Goal: Navigation & Orientation: Find specific page/section

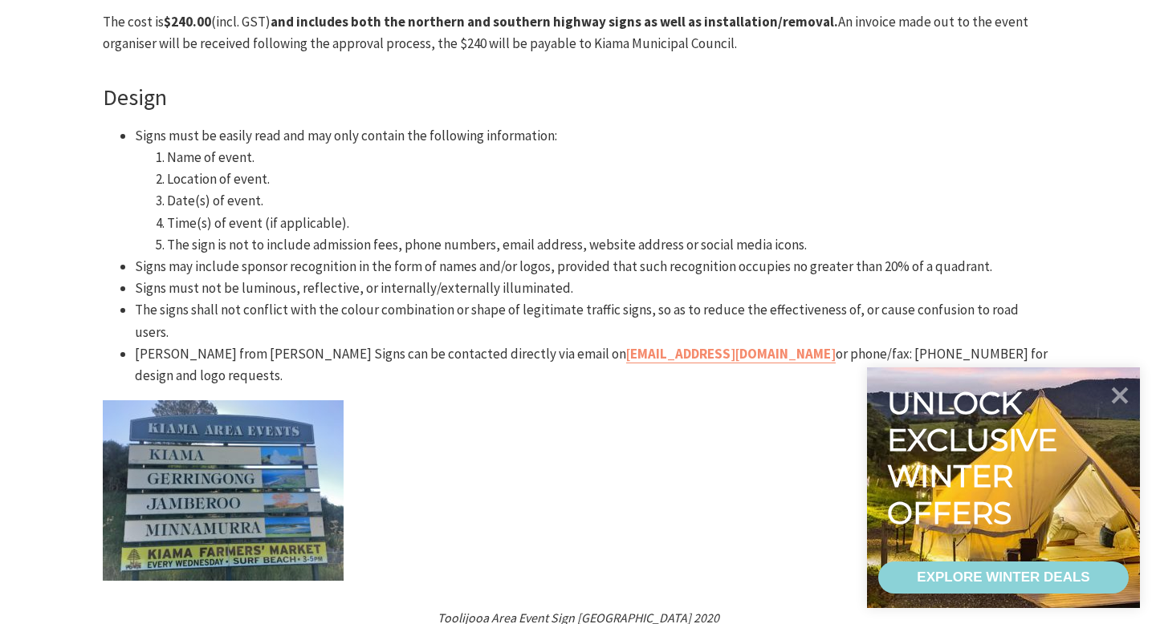
scroll to position [657, 0]
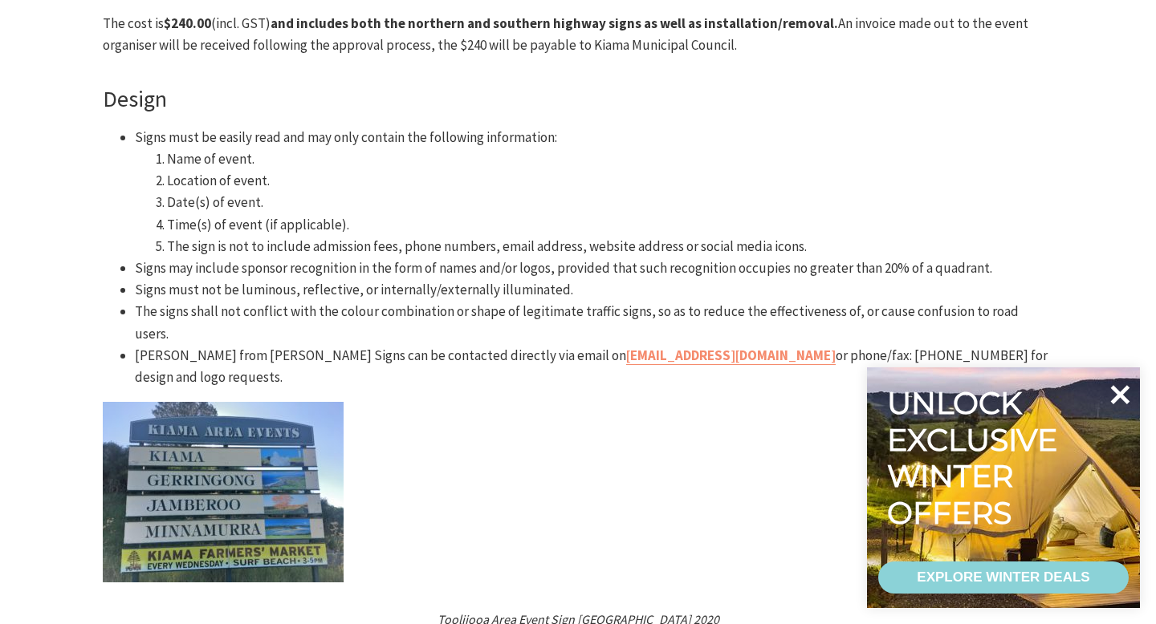
click at [1124, 395] on icon at bounding box center [1119, 395] width 39 height 39
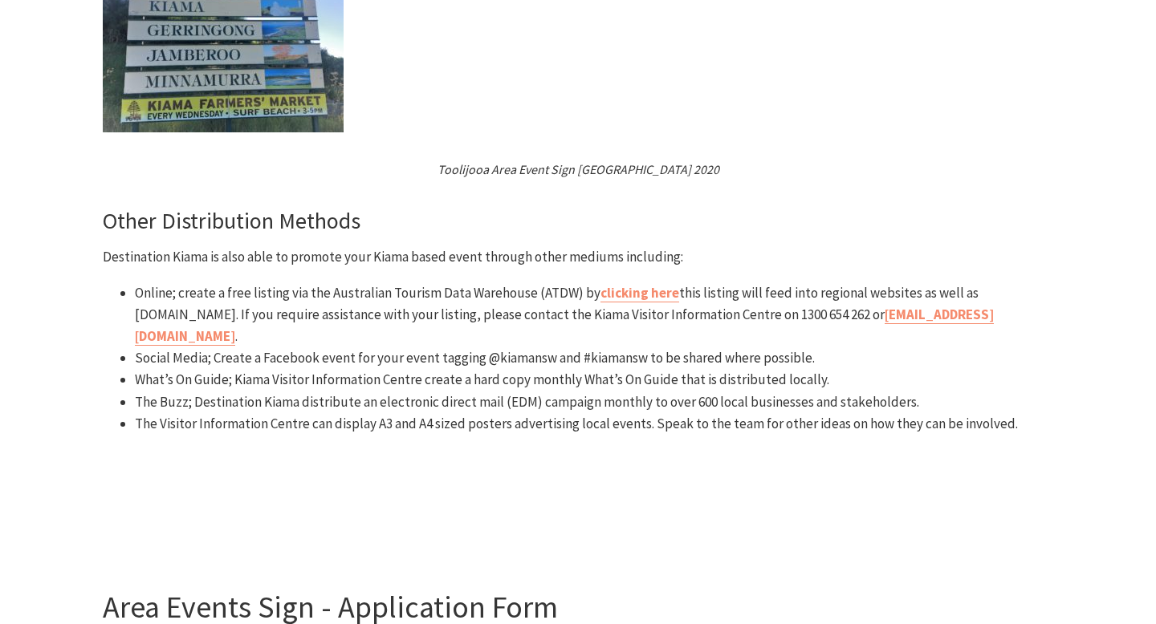
scroll to position [1104, 0]
